Goal: Information Seeking & Learning: Learn about a topic

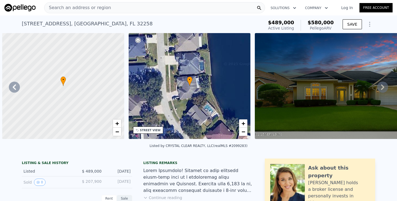
scroll to position [0, 456]
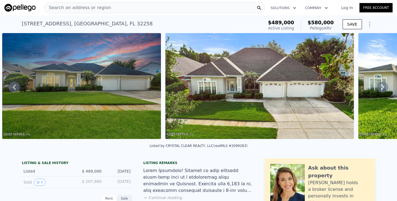
click at [128, 10] on div "Search an address or region" at bounding box center [154, 7] width 221 height 11
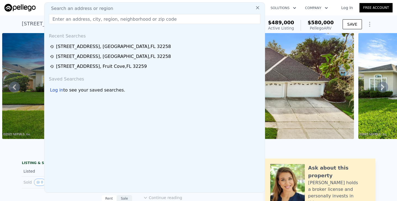
type input "[STREET_ADDRESS]"
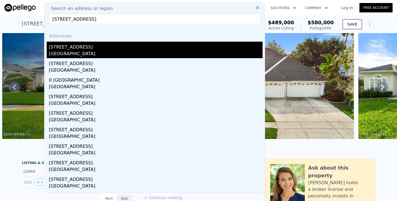
click at [87, 55] on div "[GEOGRAPHIC_DATA]" at bounding box center [156, 55] width 214 height 8
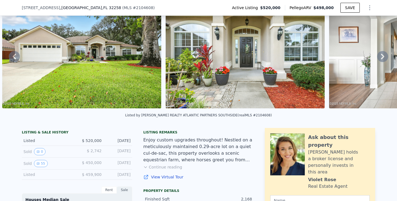
scroll to position [33, 0]
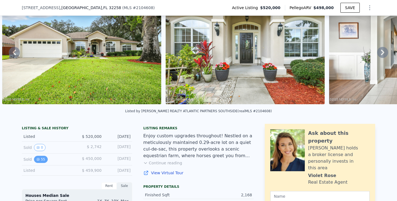
click at [43, 158] on button "55" at bounding box center [41, 159] width 14 height 7
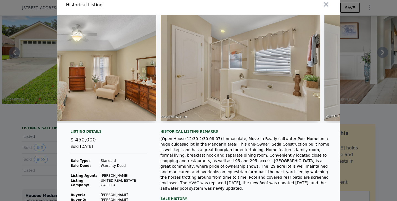
scroll to position [0, 4538]
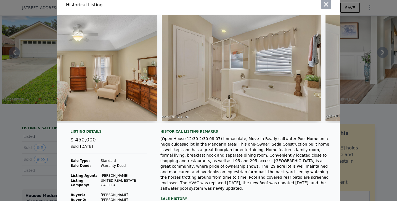
click at [327, 3] on icon "button" at bounding box center [326, 4] width 5 height 5
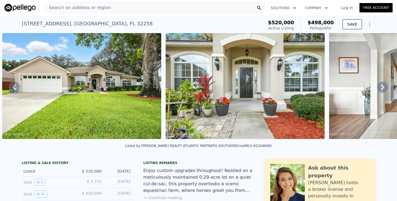
scroll to position [0, 0]
click at [383, 85] on icon at bounding box center [382, 88] width 3 height 6
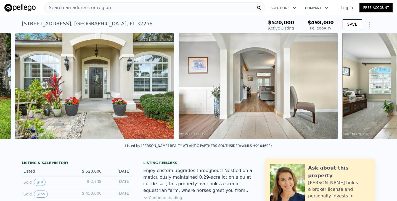
scroll to position [0, 543]
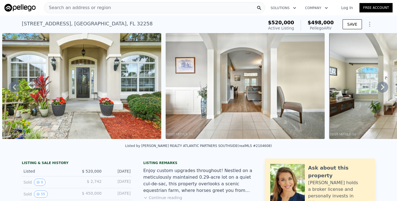
click at [384, 89] on icon at bounding box center [382, 87] width 11 height 11
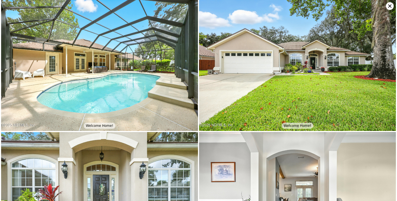
scroll to position [0, 706]
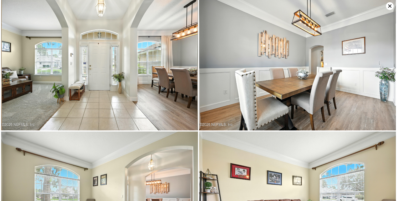
scroll to position [265, 0]
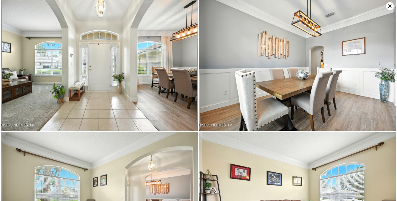
click at [389, 5] on icon at bounding box center [389, 5] width 3 height 3
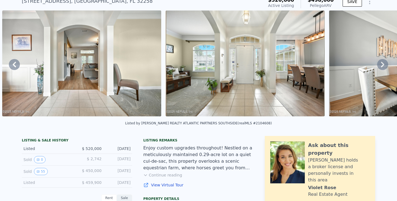
scroll to position [24, 0]
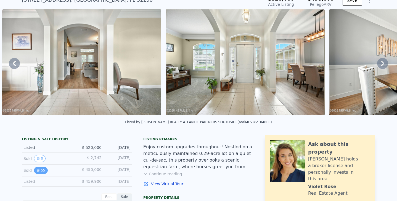
click at [40, 172] on button "55" at bounding box center [41, 170] width 14 height 7
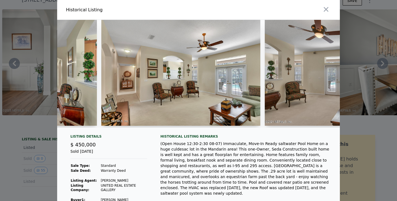
scroll to position [0, 1648]
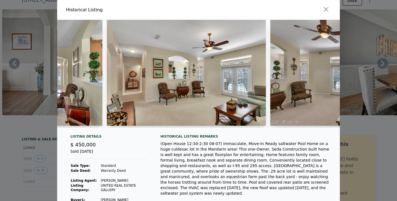
click at [48, 140] on div at bounding box center [198, 100] width 397 height 201
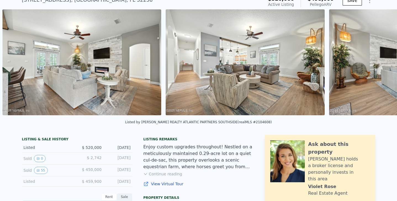
scroll to position [0, 1524]
click at [264, 62] on img at bounding box center [244, 62] width 159 height 106
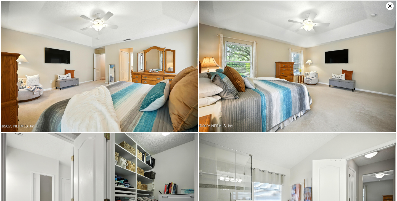
scroll to position [1324, 0]
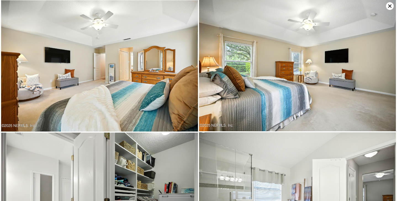
click at [389, 7] on icon at bounding box center [390, 6] width 8 height 8
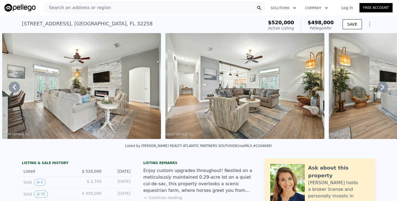
scroll to position [0, 0]
